Goal: Check status: Check status

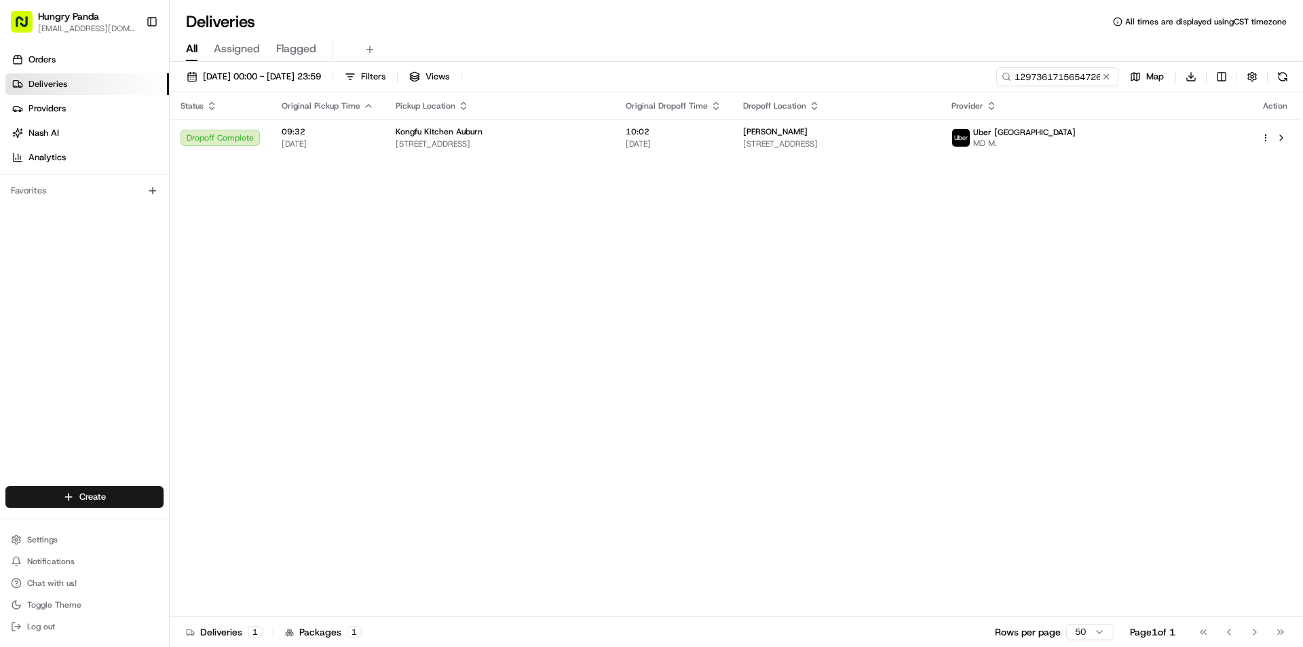
click at [1037, 73] on input "1297361715654726591780" at bounding box center [1057, 76] width 122 height 19
drag, startPoint x: 0, startPoint y: 0, endPoint x: 1037, endPoint y: 73, distance: 1039.5
click at [1037, 73] on input "1297361715654726591780" at bounding box center [1057, 76] width 122 height 19
type input "5396365205252744701794"
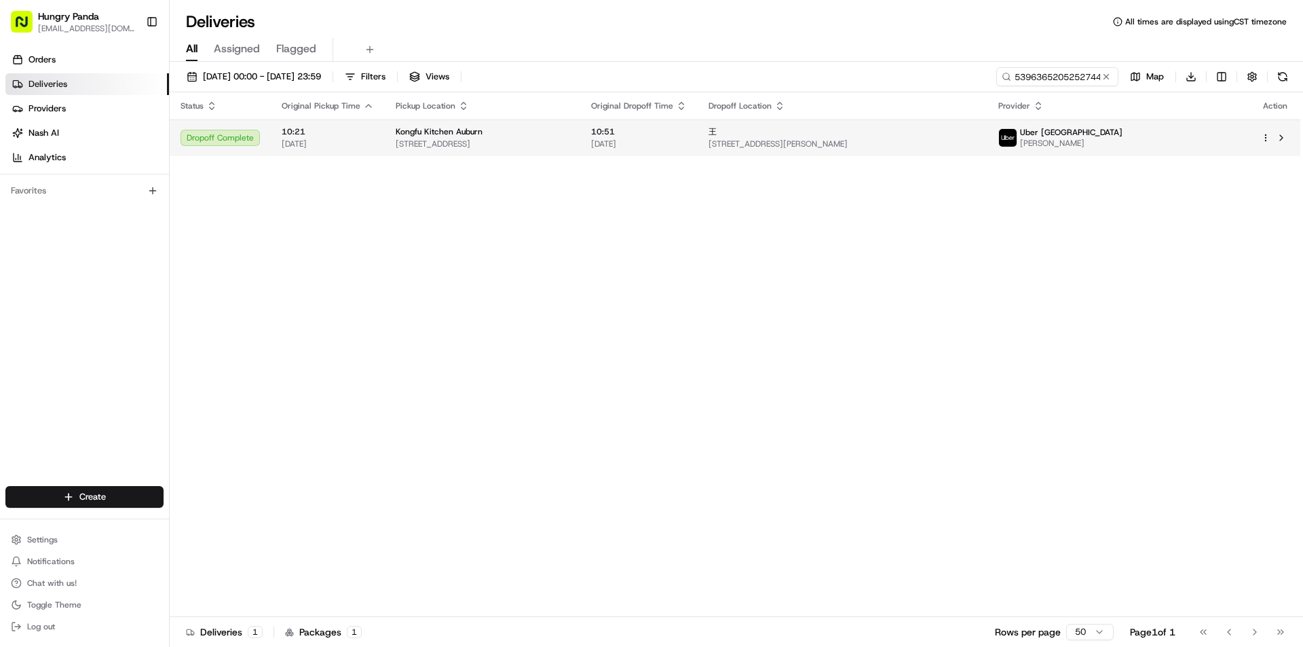
click at [717, 128] on span "王" at bounding box center [712, 131] width 8 height 11
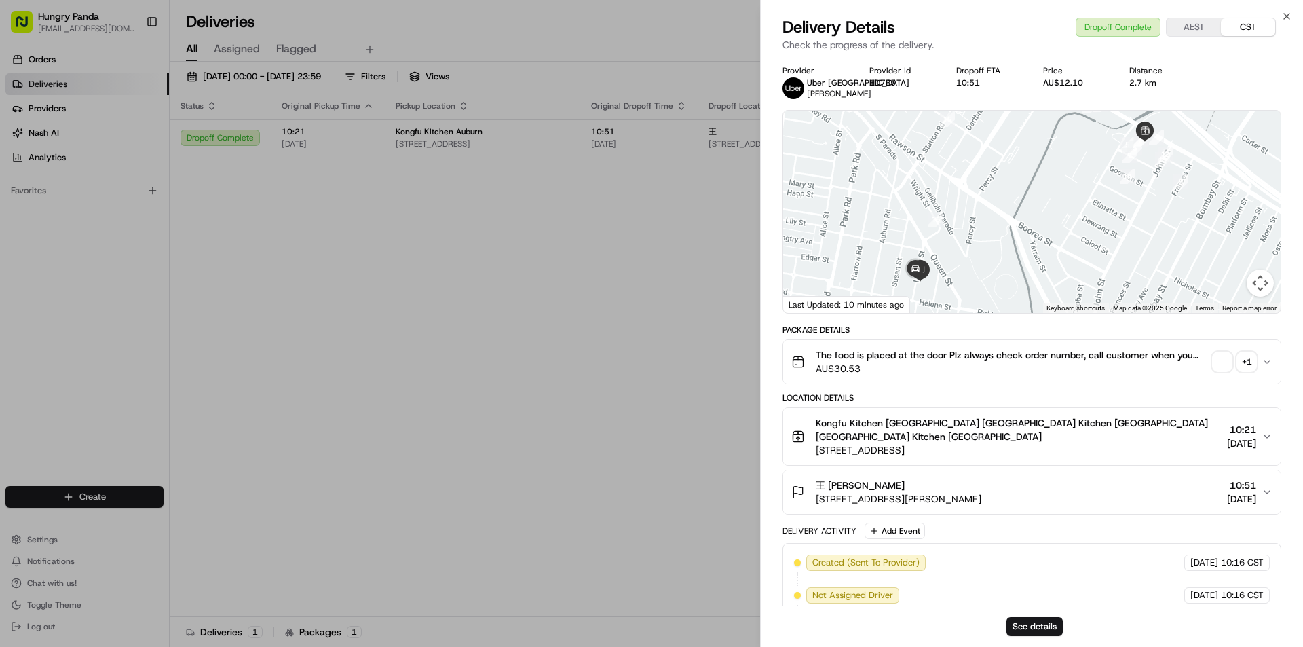
click at [1234, 357] on button "+ 1" at bounding box center [1234, 361] width 43 height 19
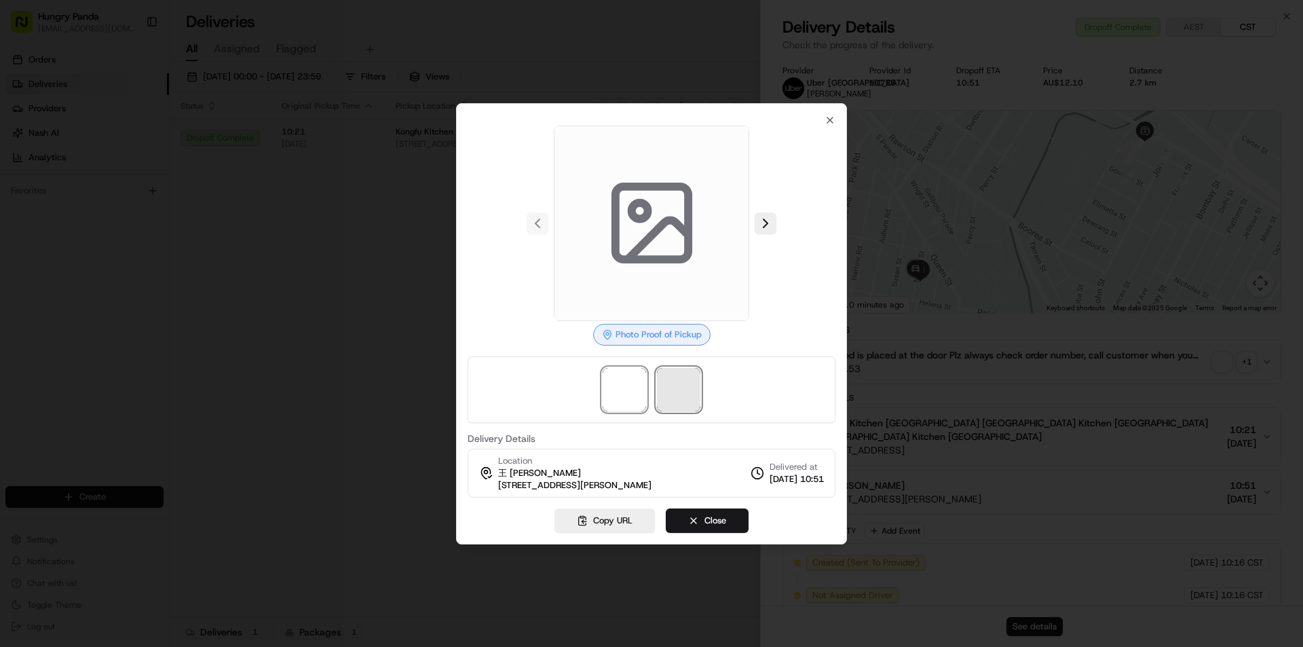
click at [685, 396] on span at bounding box center [678, 389] width 43 height 43
click at [664, 383] on span at bounding box center [678, 389] width 43 height 43
click at [647, 382] on div at bounding box center [652, 389] width 368 height 67
click at [681, 389] on span at bounding box center [678, 389] width 43 height 43
click at [664, 373] on span at bounding box center [678, 389] width 43 height 43
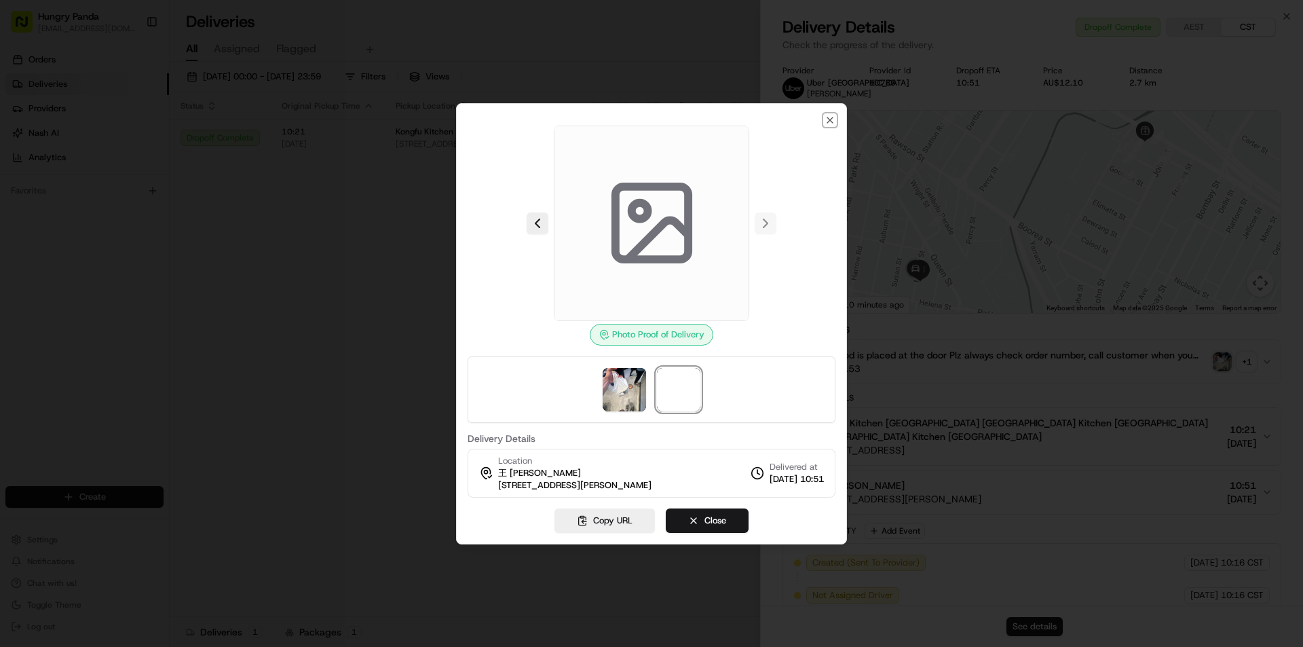
drag, startPoint x: 829, startPoint y: 124, endPoint x: 952, endPoint y: 169, distance: 130.7
click at [829, 124] on icon "button" at bounding box center [830, 120] width 11 height 11
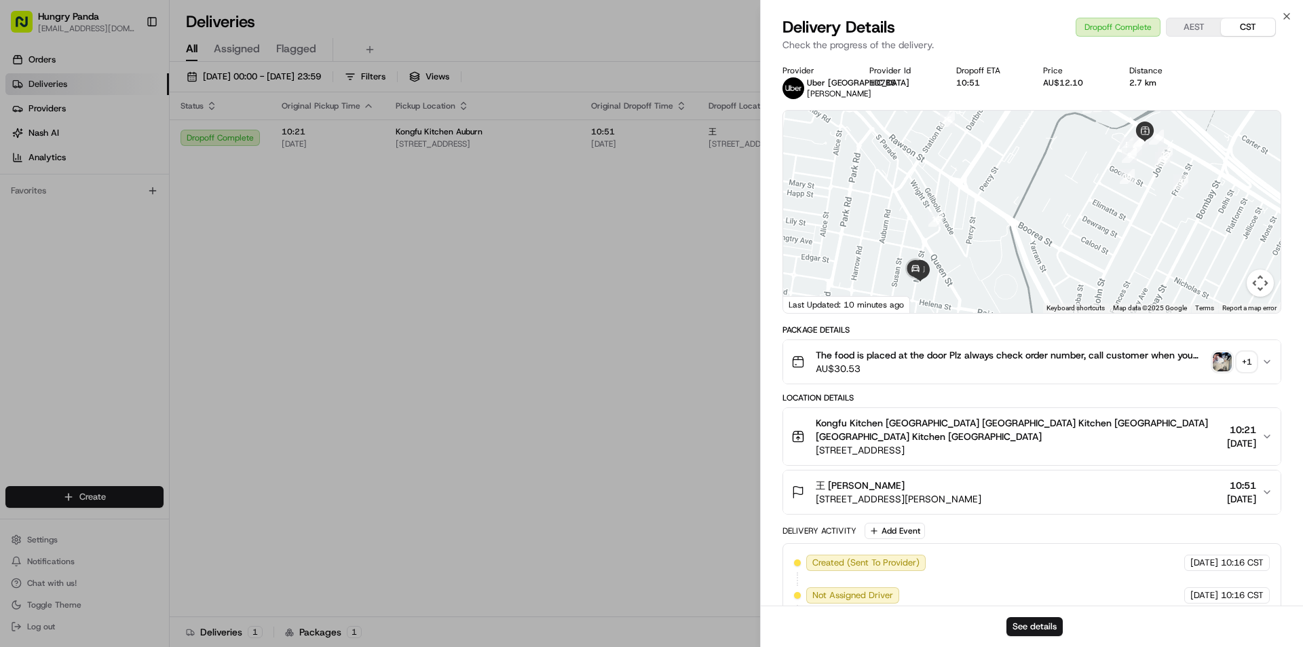
click at [1233, 370] on button "+ 1" at bounding box center [1234, 361] width 43 height 19
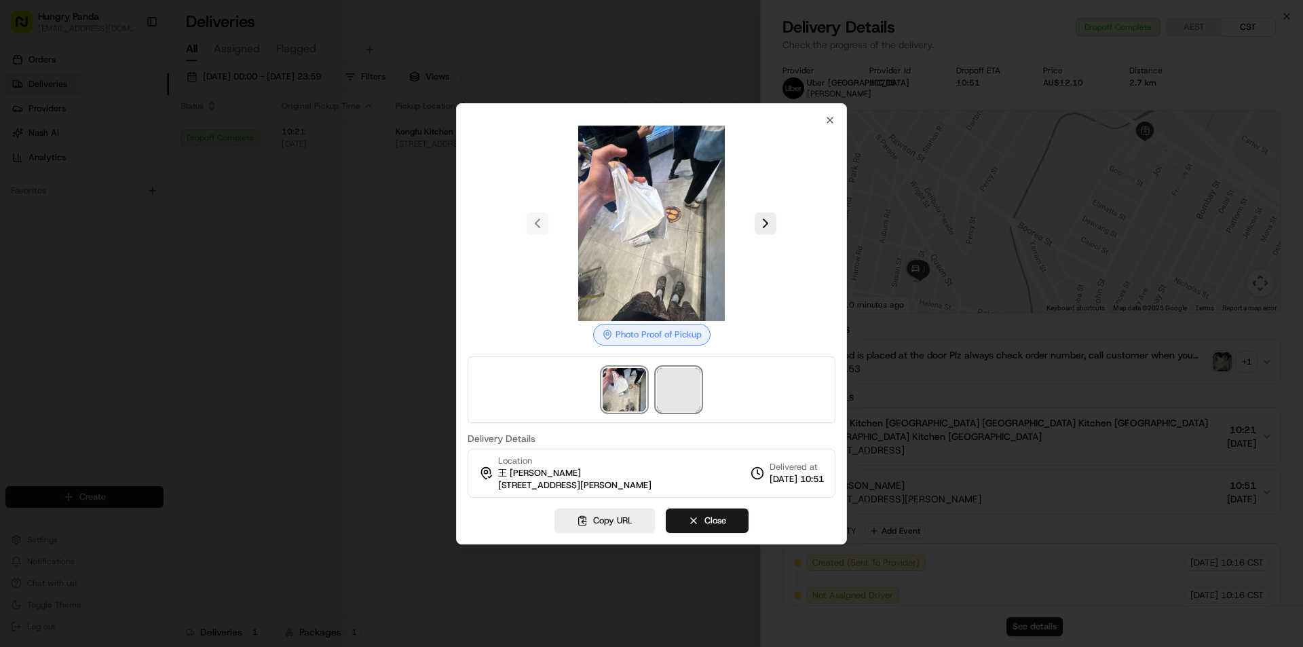
click at [664, 388] on span at bounding box center [678, 389] width 43 height 43
